Goal: Information Seeking & Learning: Find specific fact

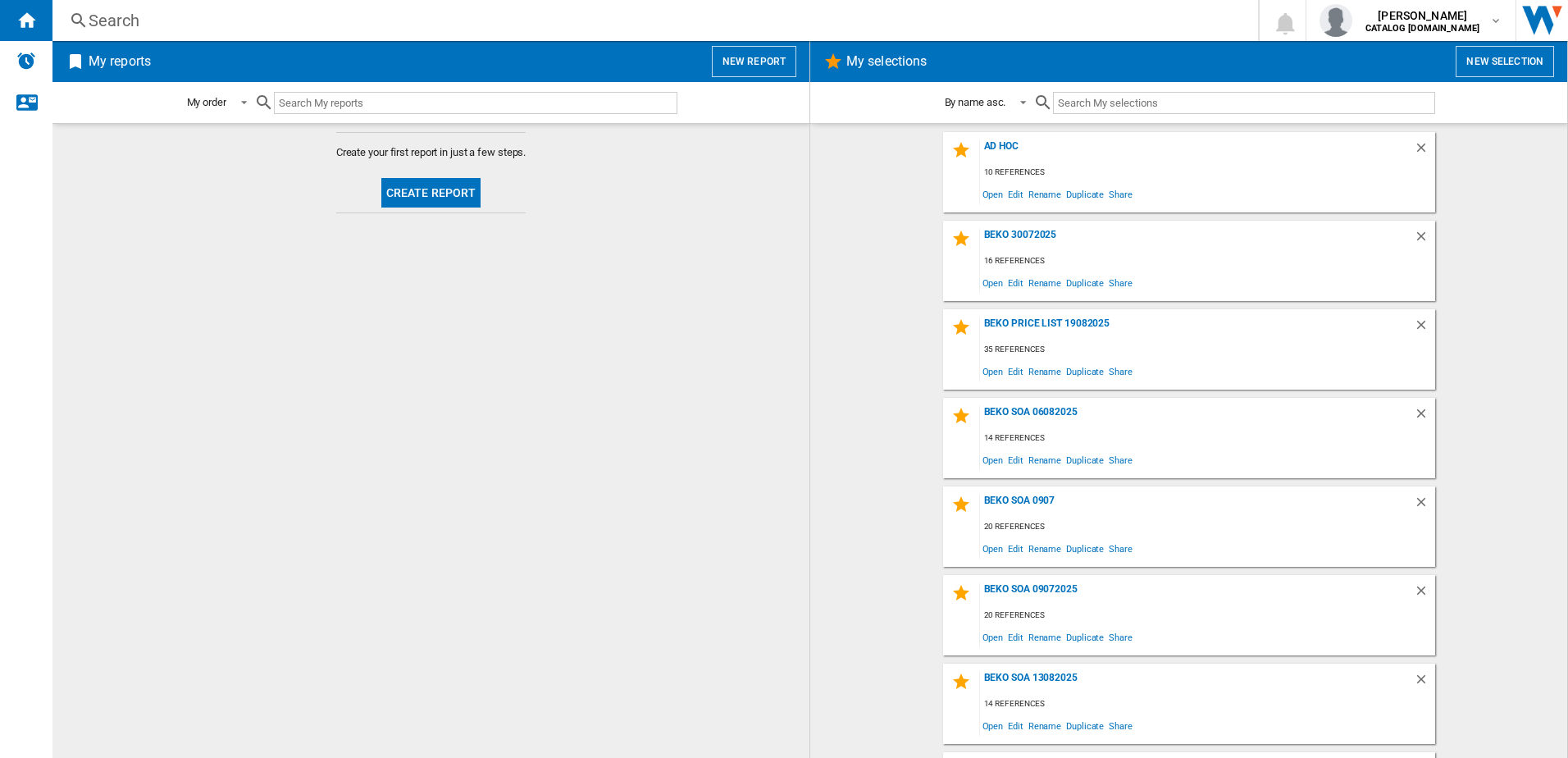
click at [237, 18] on div "Search" at bounding box center [651, 20] width 1127 height 23
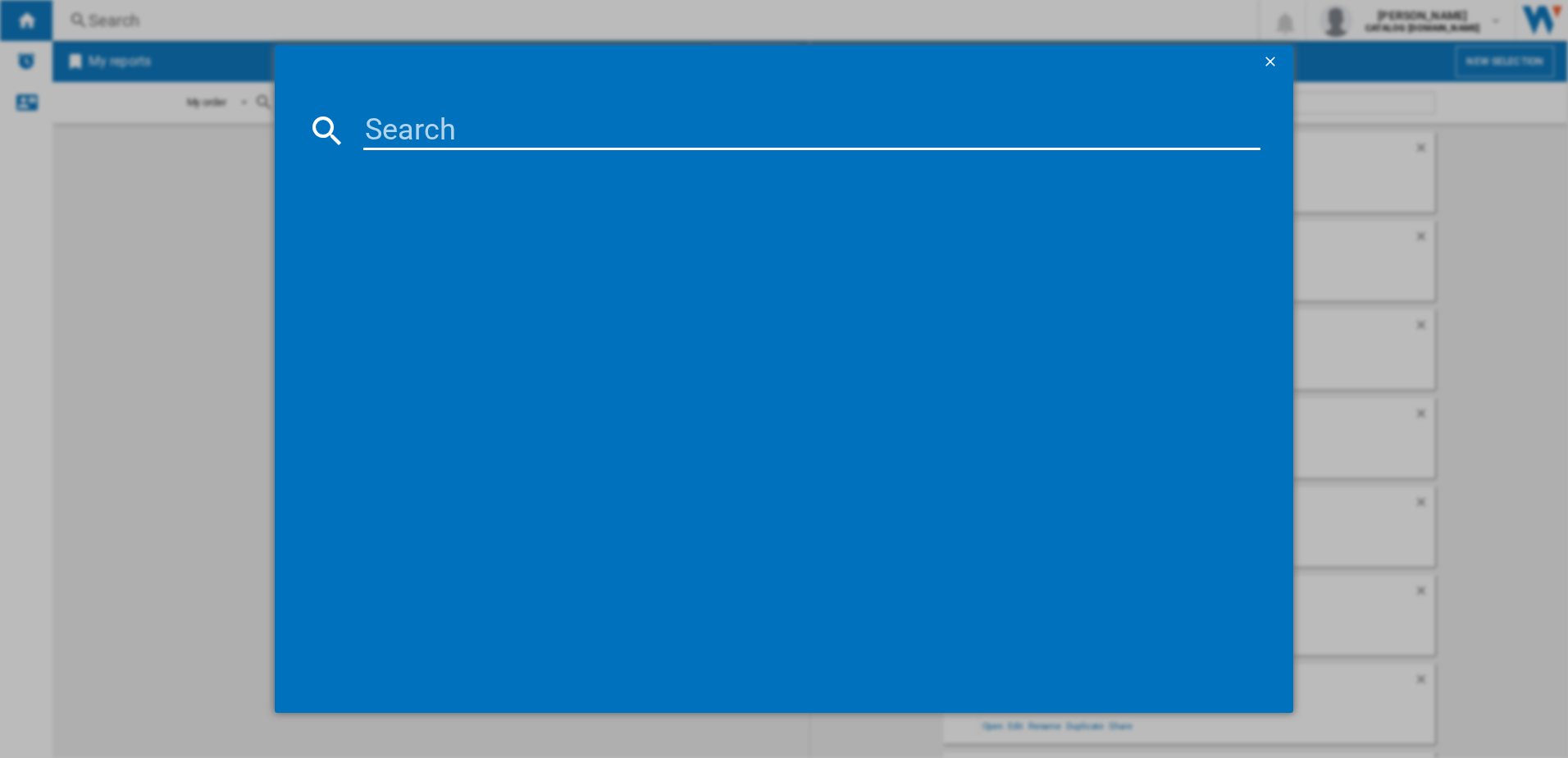
paste input "BM3WT4941IA"
type input "BM3WT4941IA"
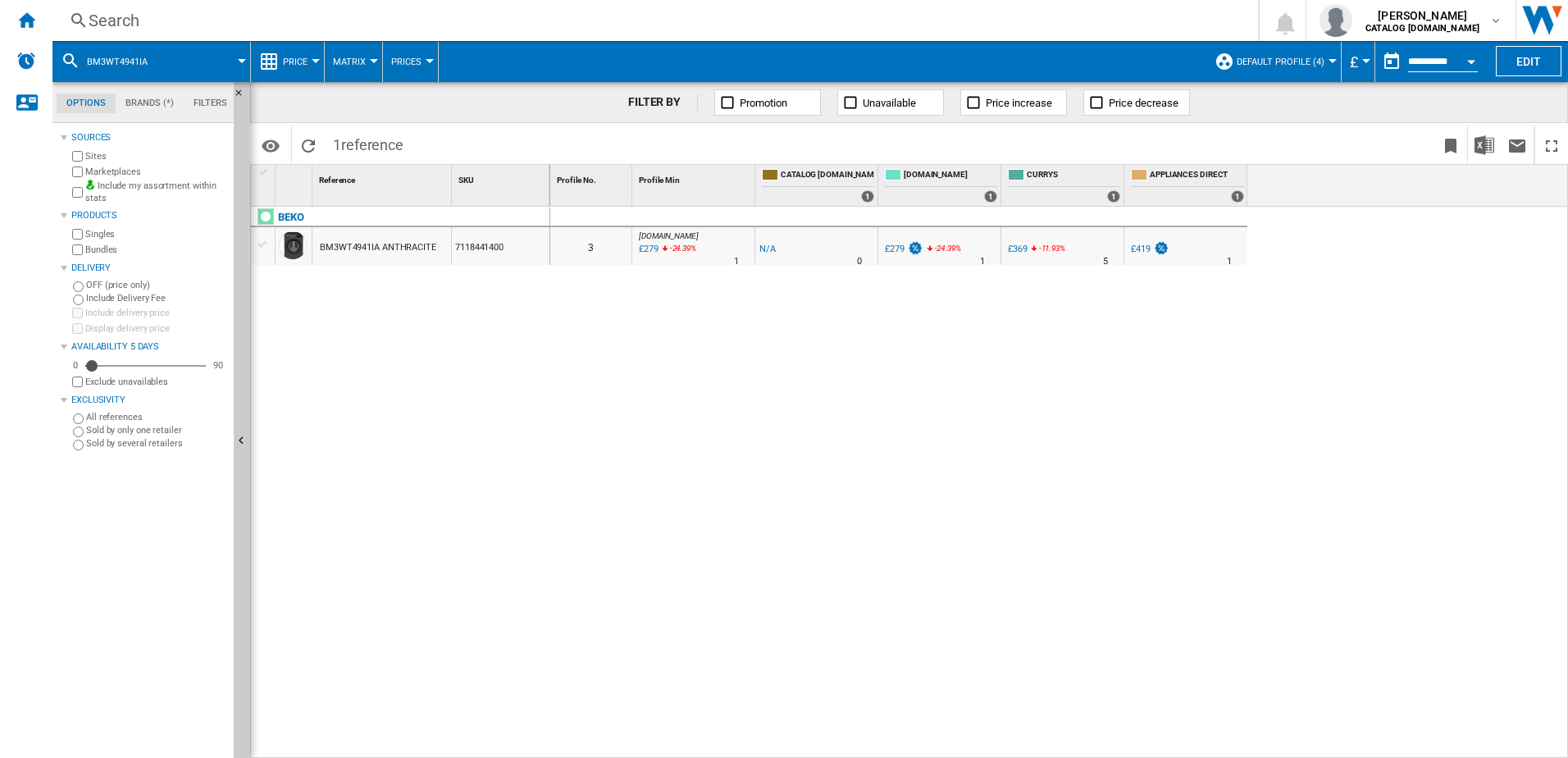
click at [1298, 59] on span "Default profile (4)" at bounding box center [1281, 62] width 88 height 10
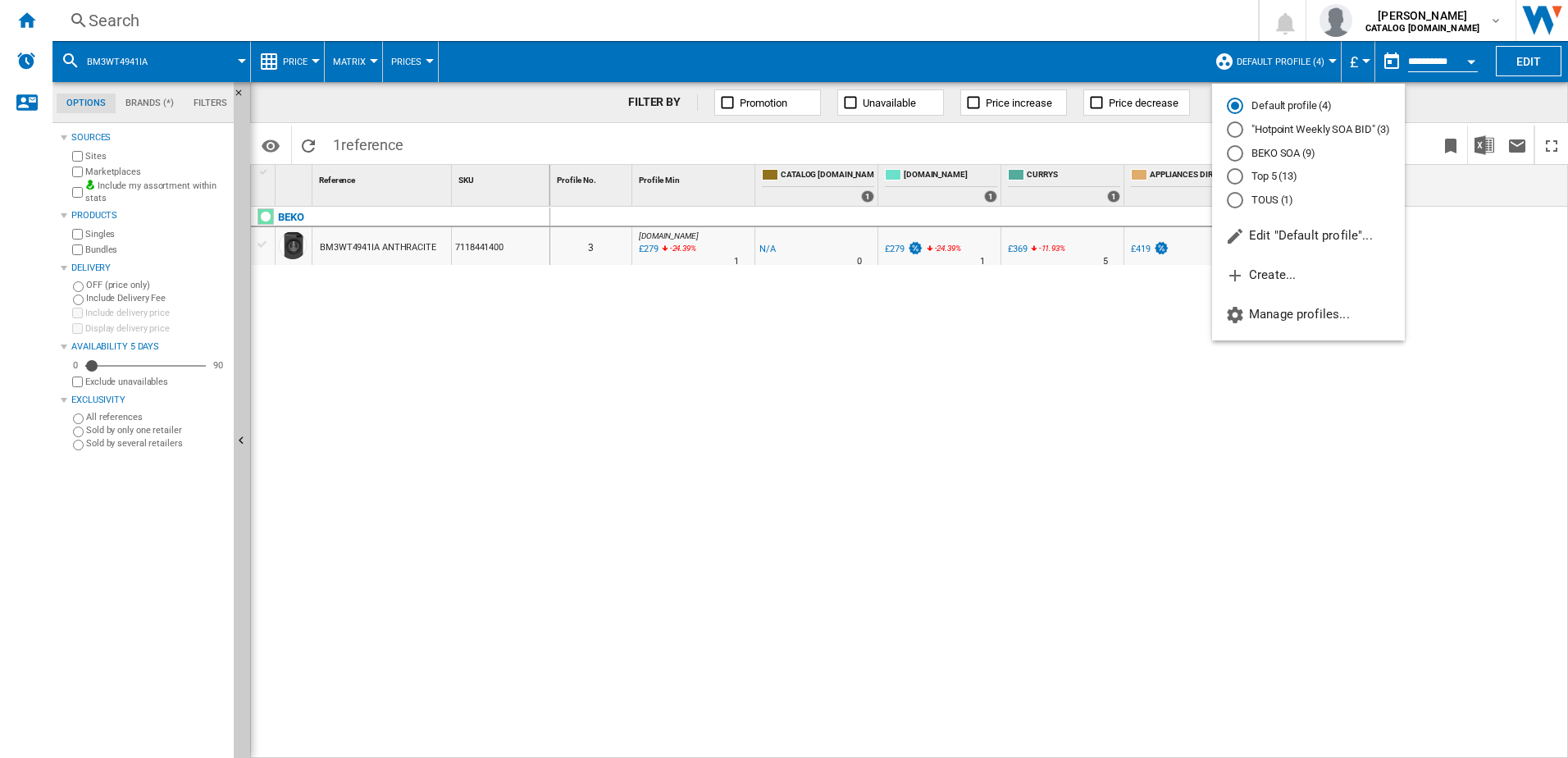
click at [1257, 176] on md-radio-button "Top 5 (13)" at bounding box center [1308, 177] width 163 height 16
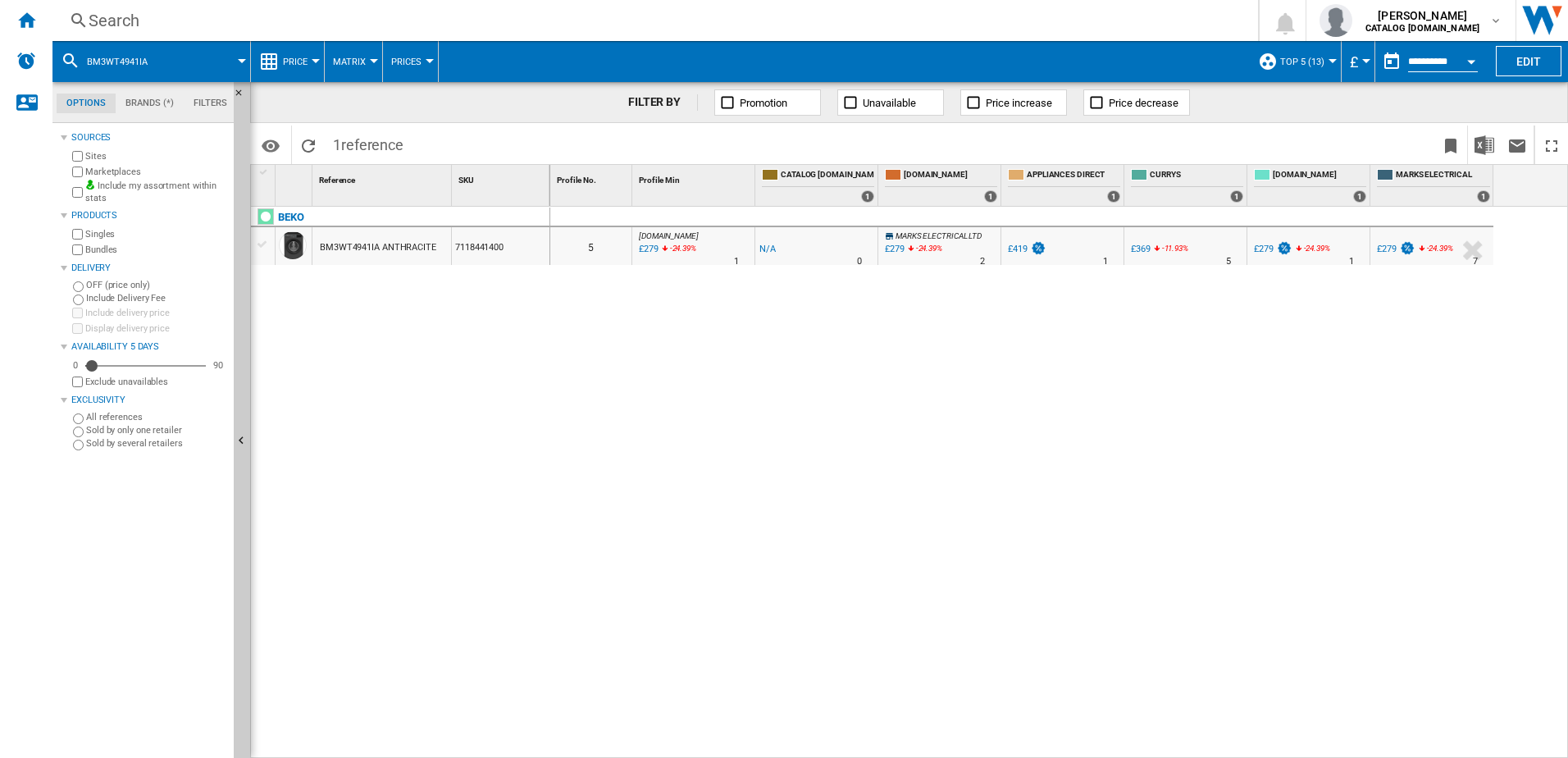
click at [291, 60] on span "Price" at bounding box center [295, 62] width 24 height 10
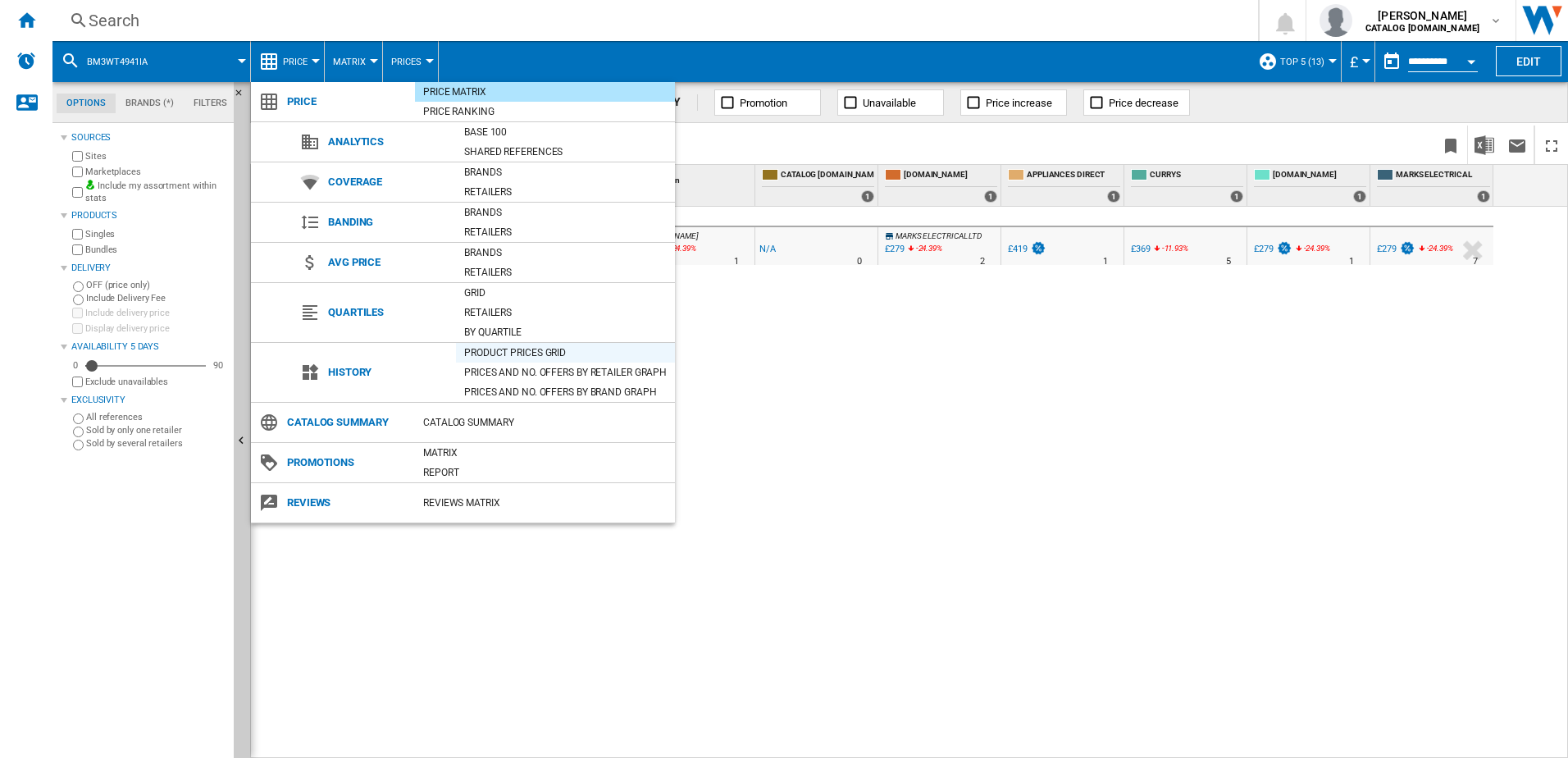
click at [514, 355] on div "Product prices grid" at bounding box center [565, 353] width 219 height 17
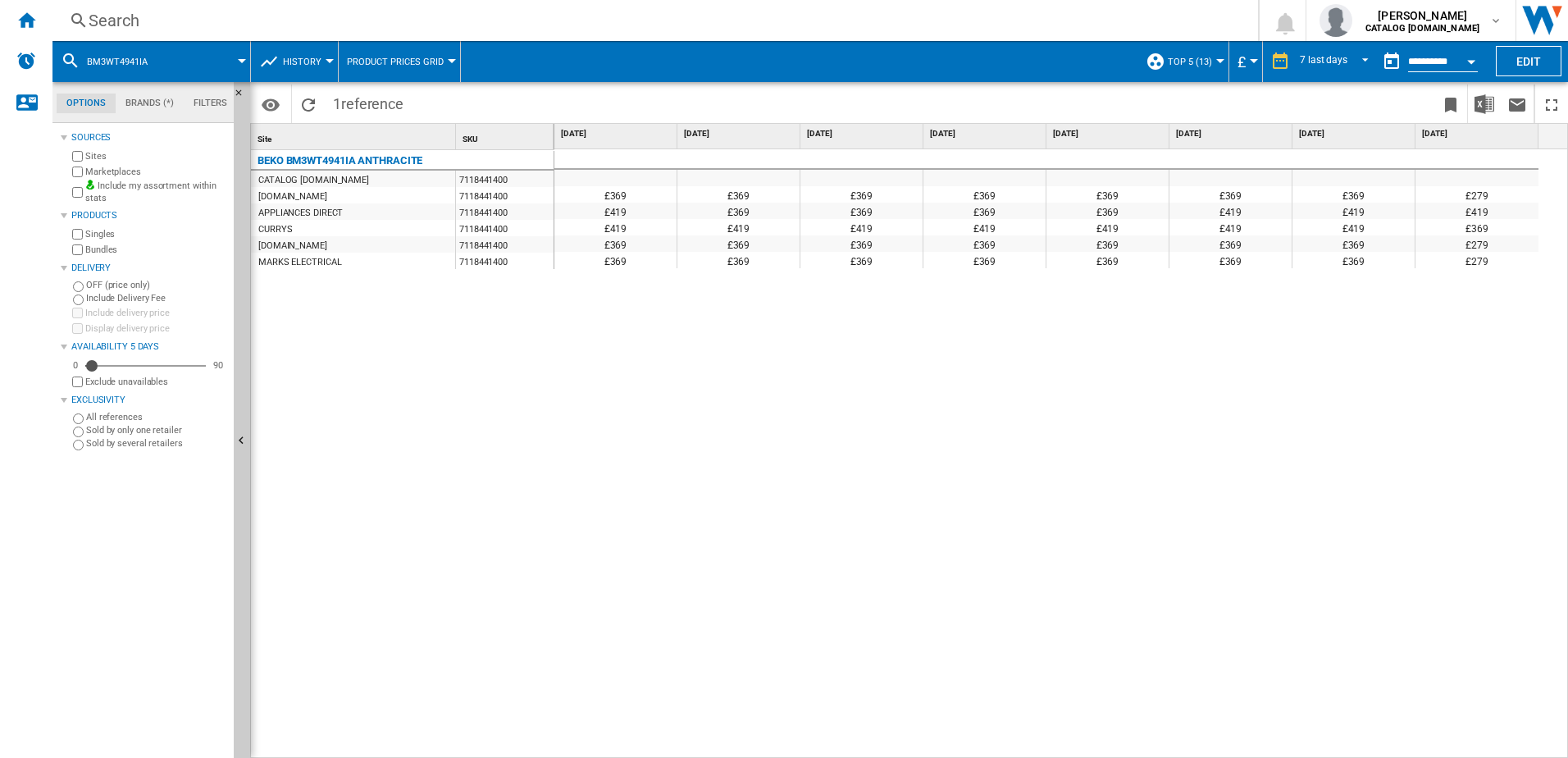
click at [1488, 200] on div "£279" at bounding box center [1476, 194] width 123 height 17
click at [115, 606] on div "Sources Sites Marketplaces Include my assortment within stats Products Singles …" at bounding box center [144, 443] width 167 height 631
click at [48, 584] on wk-sidenav "NEW" at bounding box center [26, 379] width 52 height 758
